Goal: Find specific page/section: Find specific page/section

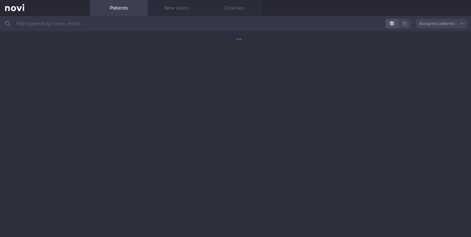
click at [41, 24] on input "text" at bounding box center [235, 23] width 471 height 15
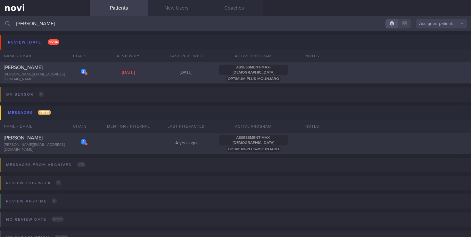
type input "[PERSON_NAME]"
click at [54, 76] on div "[PERSON_NAME][EMAIL_ADDRESS][DOMAIN_NAME]" at bounding box center [45, 77] width 82 height 10
select select "9"
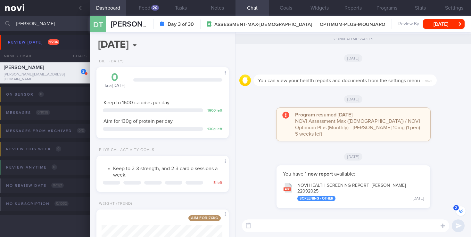
scroll to position [-2, 0]
click at [456, 10] on button "Settings" at bounding box center [454, 8] width 34 height 16
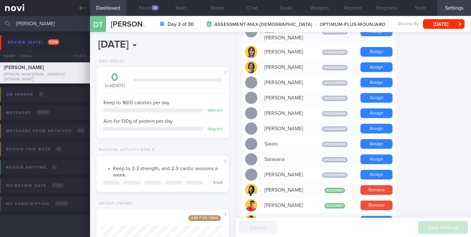
scroll to position [451, 0]
